Goal: Task Accomplishment & Management: Manage account settings

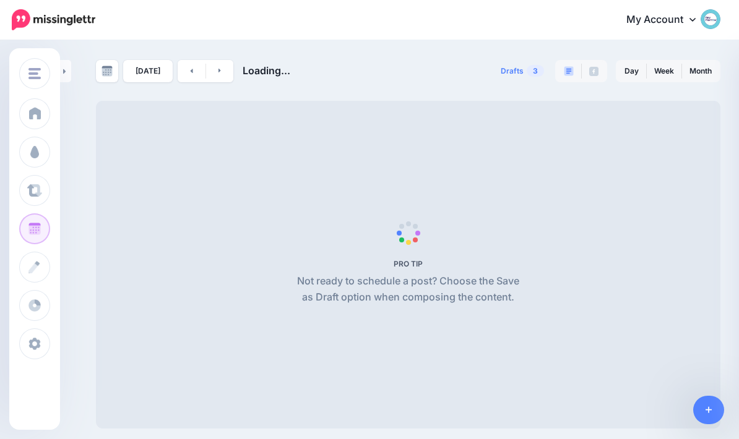
scroll to position [49, 0]
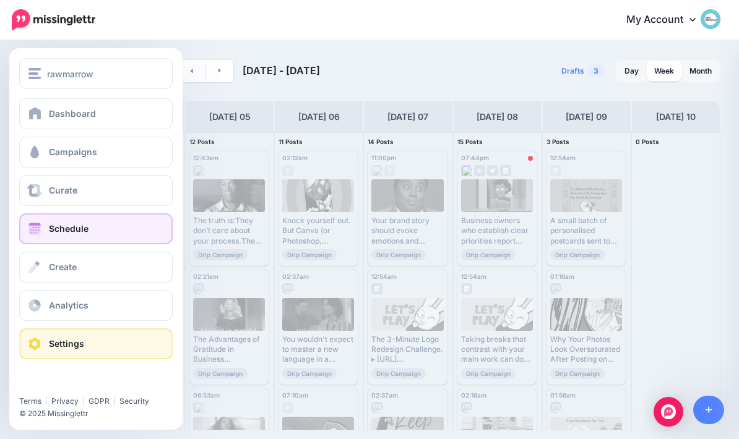
click at [30, 346] on span at bounding box center [35, 344] width 16 height 12
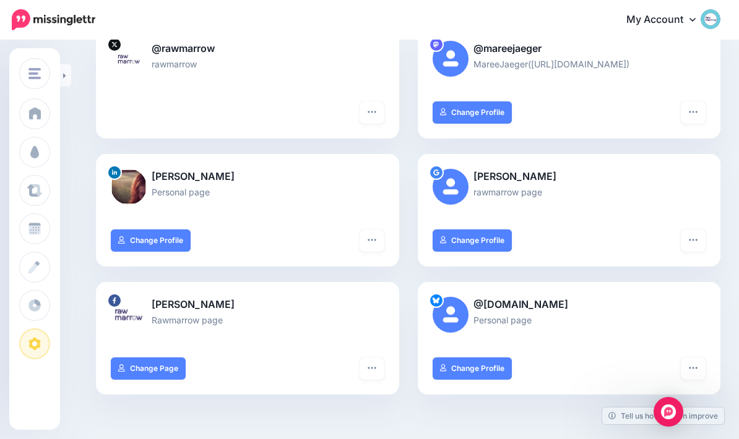
scroll to position [147, 0]
click at [368, 328] on div at bounding box center [247, 335] width 273 height 15
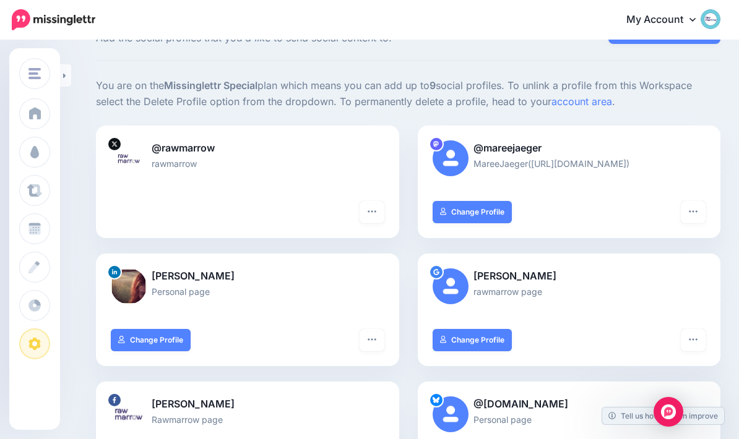
scroll to position [48, 0]
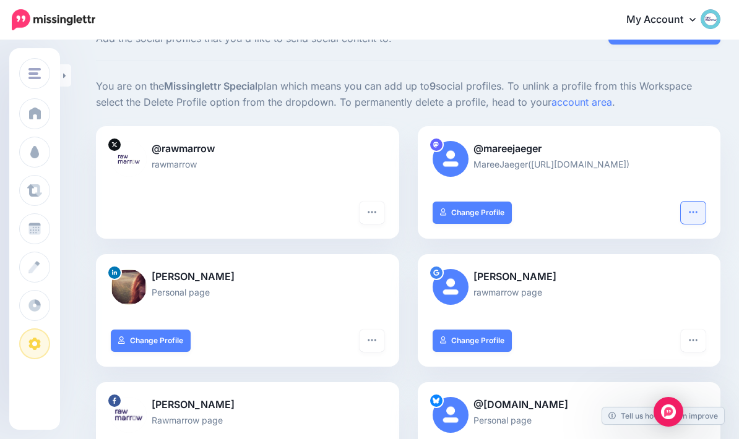
click at [695, 204] on button "button" at bounding box center [692, 213] width 25 height 22
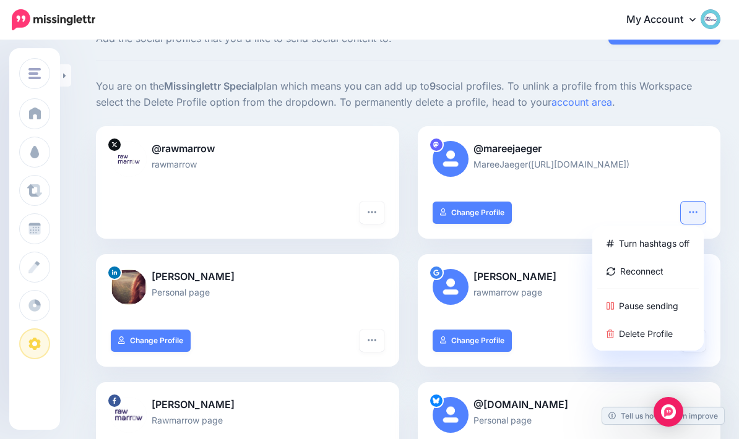
click at [659, 147] on p "@mareejaeger" at bounding box center [568, 149] width 273 height 16
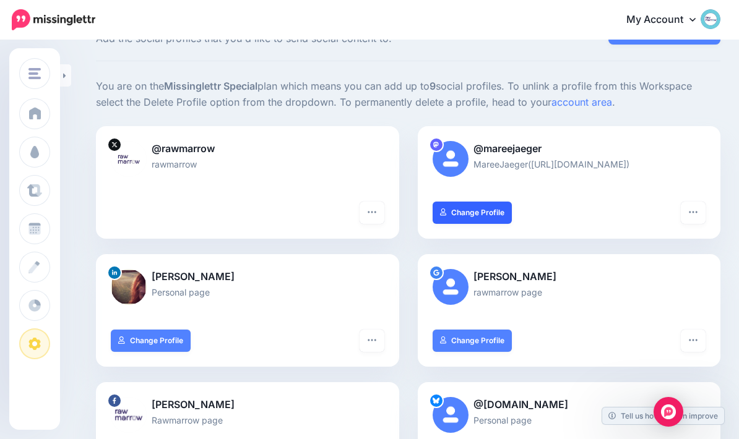
click at [482, 203] on link "Change Profile" at bounding box center [472, 213] width 80 height 22
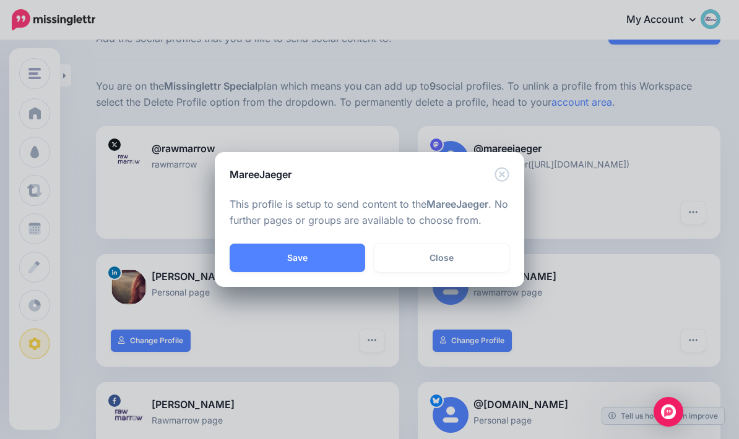
click at [502, 170] on icon "Close" at bounding box center [501, 174] width 15 height 15
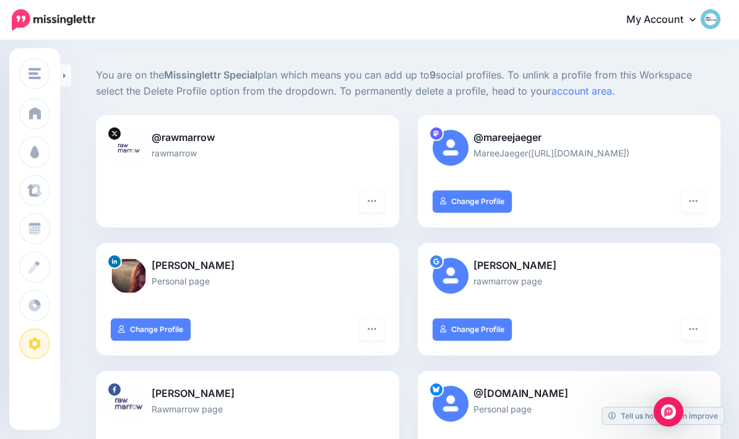
scroll to position [0, 0]
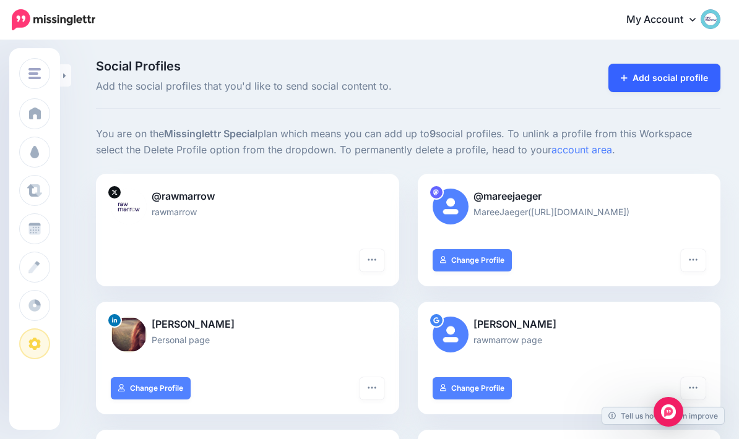
click at [675, 79] on link "Add social profile" at bounding box center [664, 78] width 112 height 28
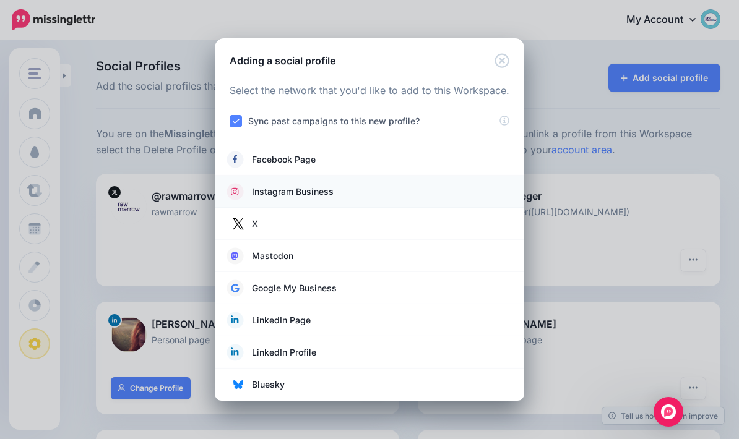
click at [480, 194] on link "Instagram Business" at bounding box center [369, 191] width 285 height 17
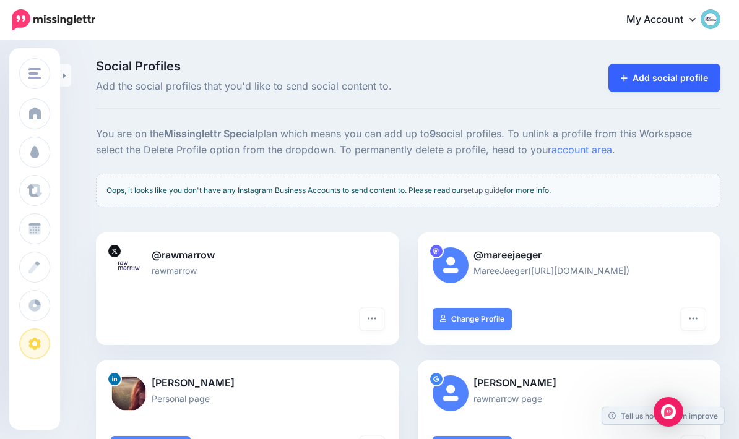
click at [679, 85] on link "Add social profile" at bounding box center [664, 78] width 112 height 28
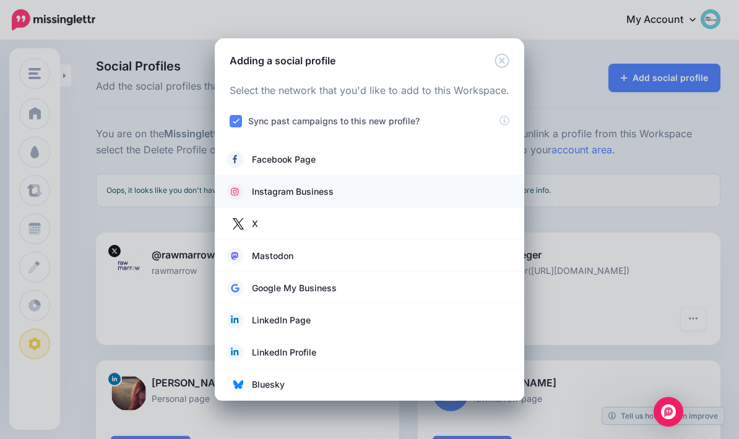
click at [453, 193] on link "Instagram Business" at bounding box center [369, 191] width 285 height 17
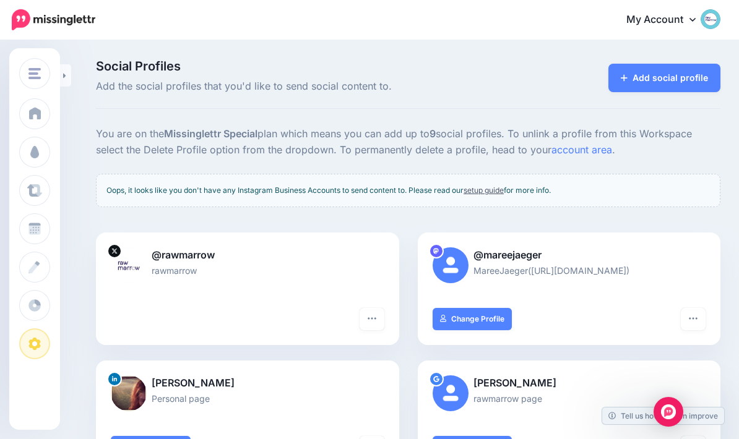
click at [497, 181] on div "Oops, it looks like you don't have any Instagram Business Accounts to send cont…" at bounding box center [408, 190] width 624 height 33
click at [494, 187] on link "setup guide" at bounding box center [483, 190] width 40 height 9
